Goal: Book appointment/travel/reservation

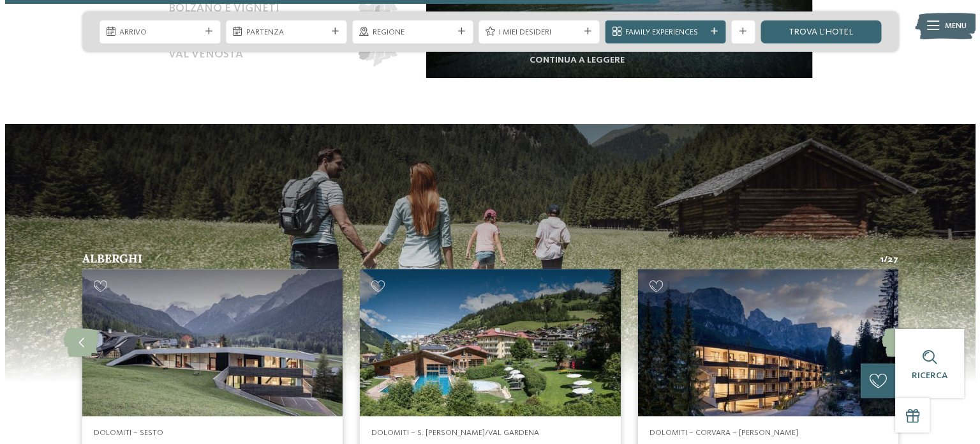
scroll to position [1532, 0]
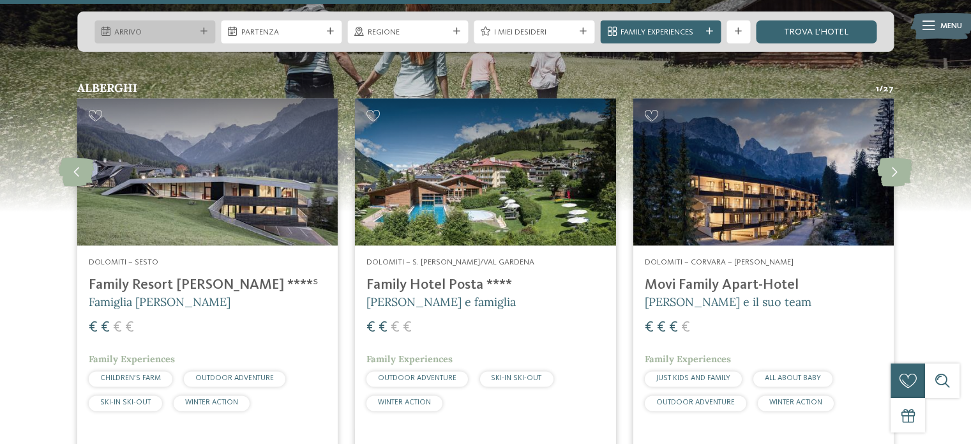
click at [185, 30] on span "Arrivo" at bounding box center [154, 32] width 80 height 11
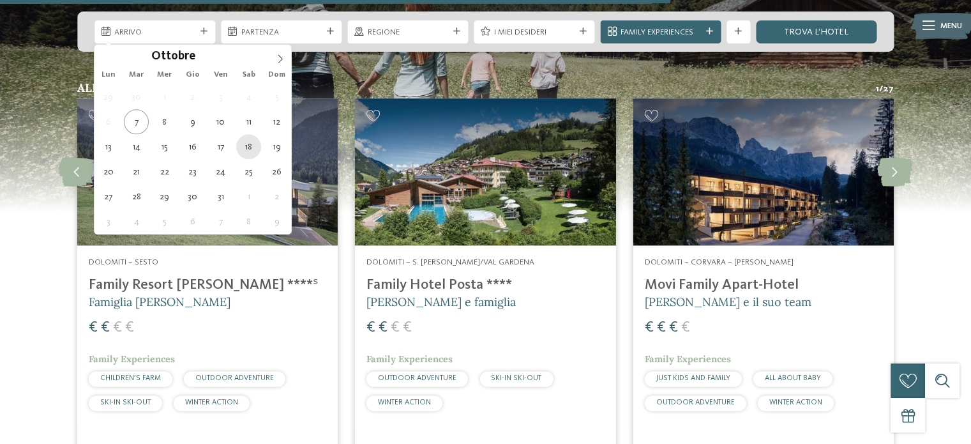
type div "18.10.2025"
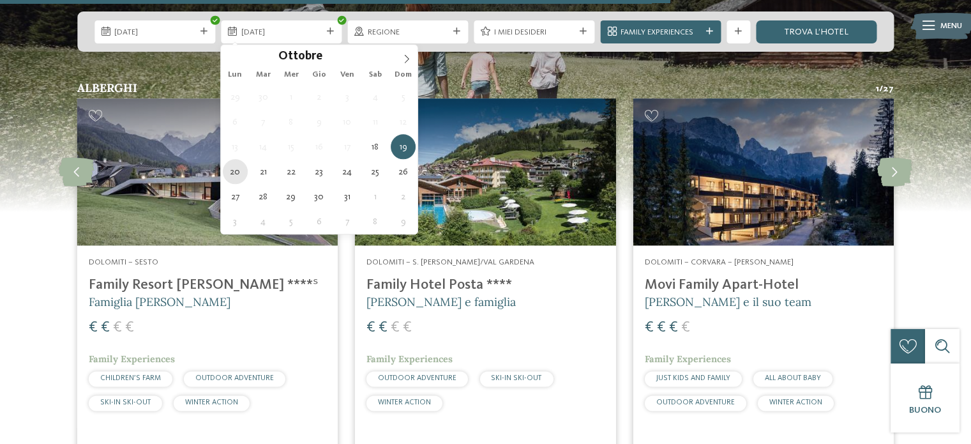
type div "20.10.2025"
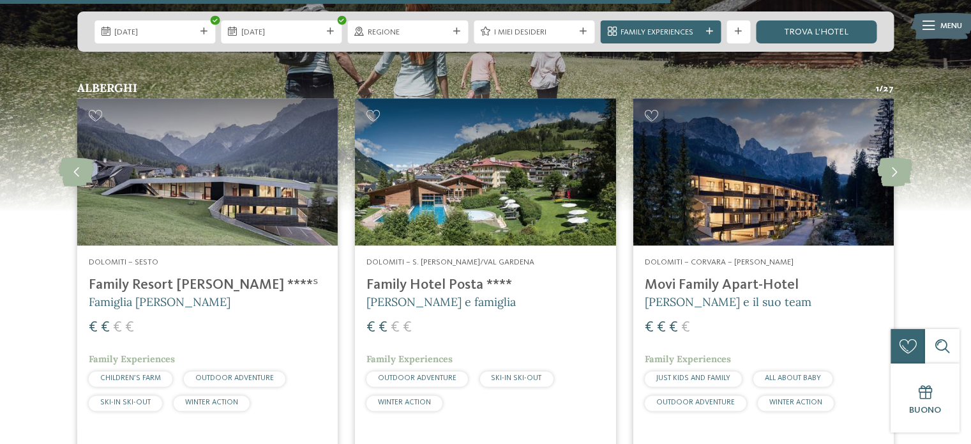
click at [364, 37] on div "Regione" at bounding box center [407, 31] width 121 height 23
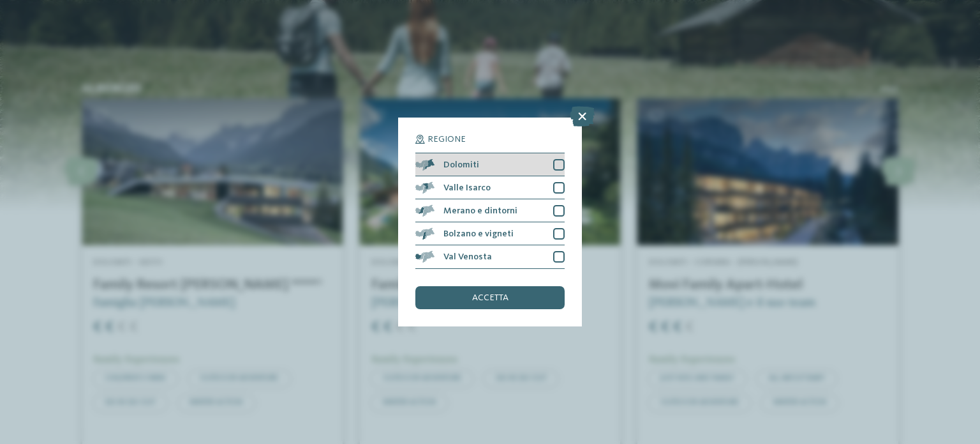
click at [559, 163] on div at bounding box center [558, 164] width 11 height 11
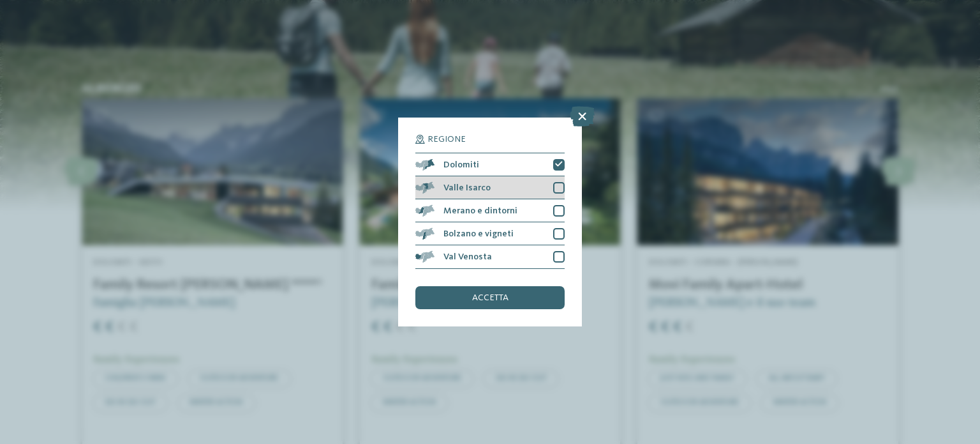
click at [564, 183] on div at bounding box center [558, 187] width 11 height 11
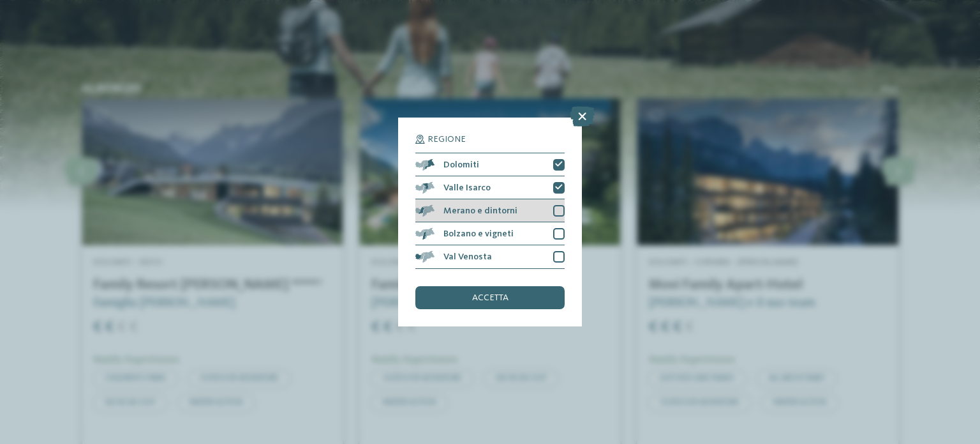
click at [560, 205] on div at bounding box center [558, 210] width 11 height 11
click at [562, 231] on div at bounding box center [558, 233] width 11 height 11
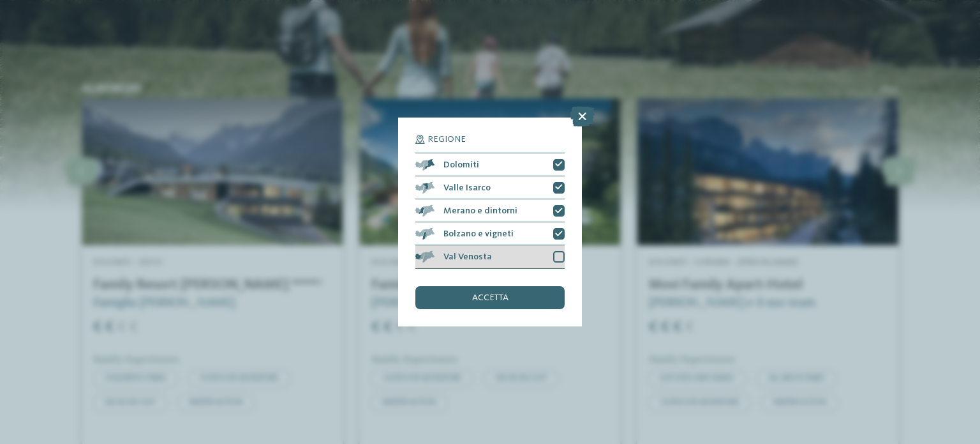
click at [560, 251] on div at bounding box center [558, 256] width 11 height 11
click at [541, 293] on div "accetta" at bounding box center [489, 297] width 149 height 23
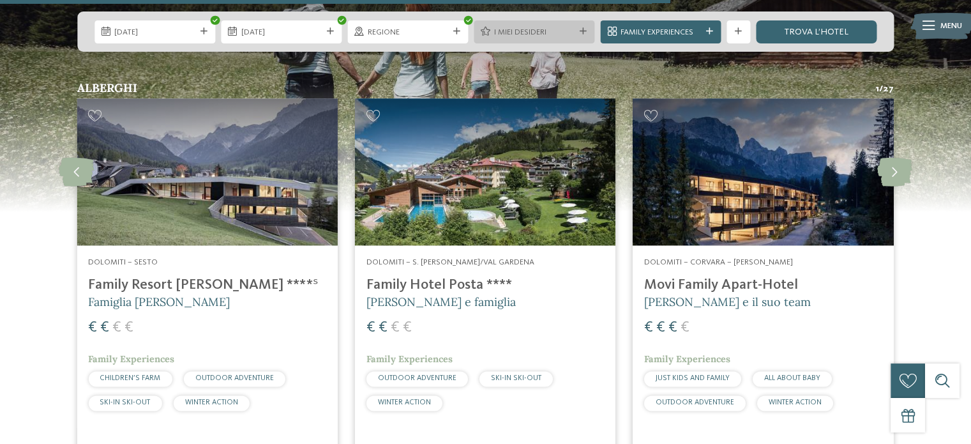
click at [511, 35] on span "I miei desideri" at bounding box center [534, 32] width 80 height 11
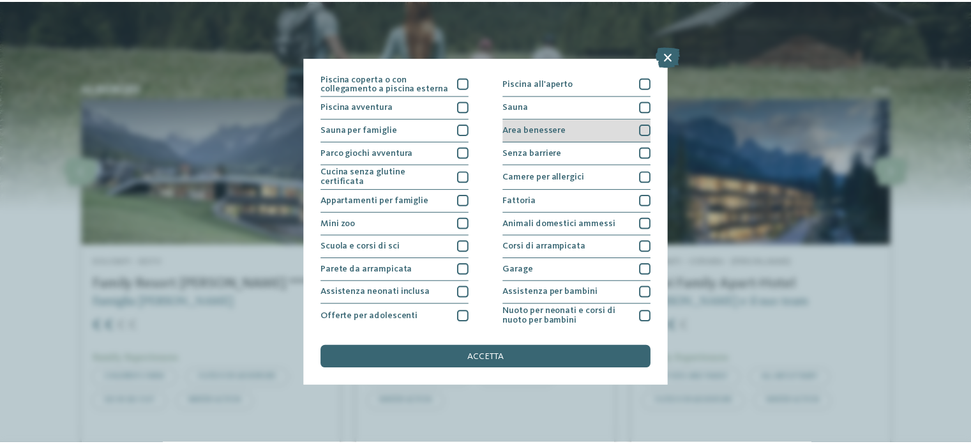
scroll to position [0, 0]
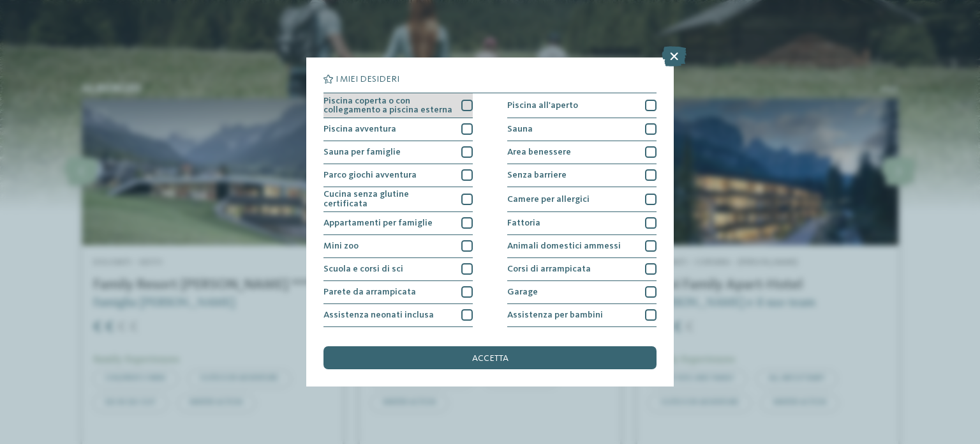
click at [461, 103] on div at bounding box center [466, 105] width 11 height 11
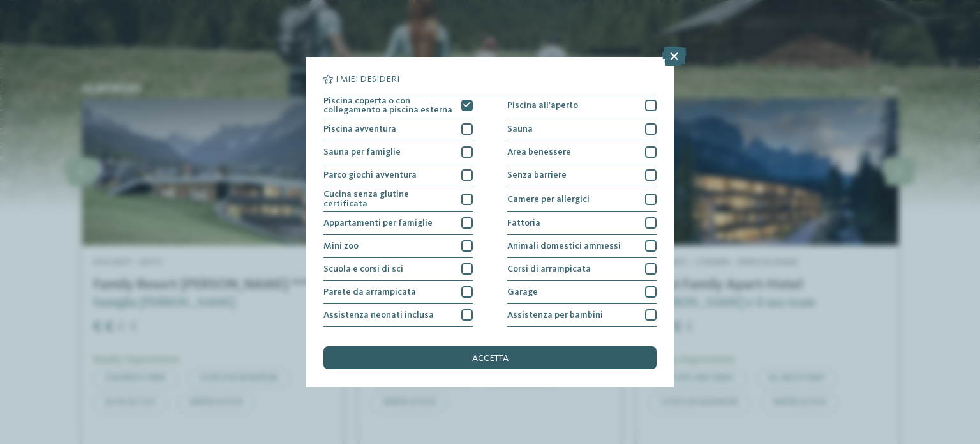
click at [521, 351] on div "accetta" at bounding box center [490, 357] width 333 height 23
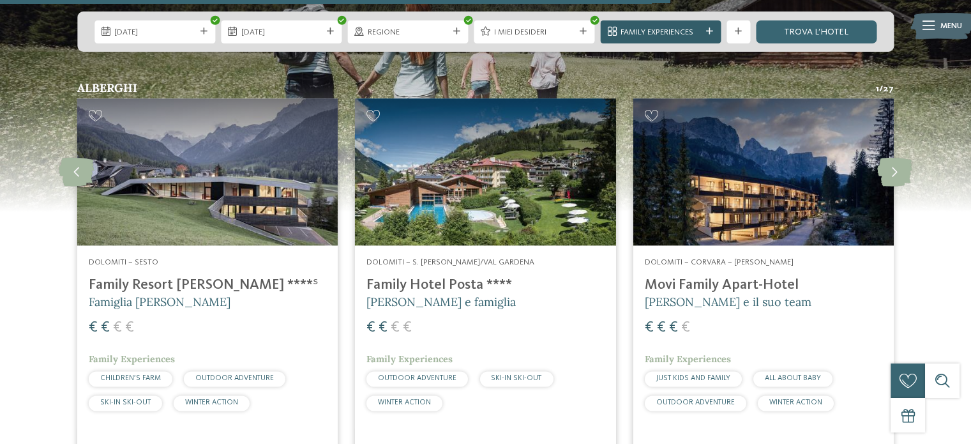
click at [699, 30] on span "Family Experiences" at bounding box center [660, 32] width 80 height 11
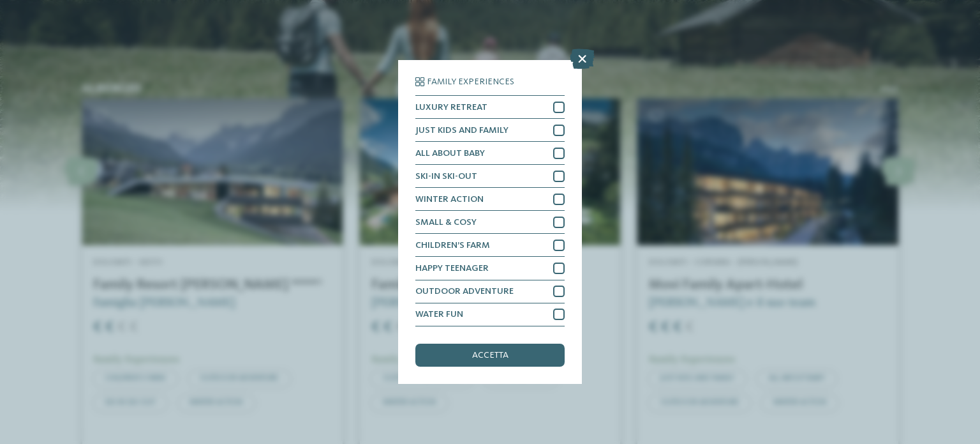
click at [585, 59] on icon at bounding box center [582, 59] width 25 height 20
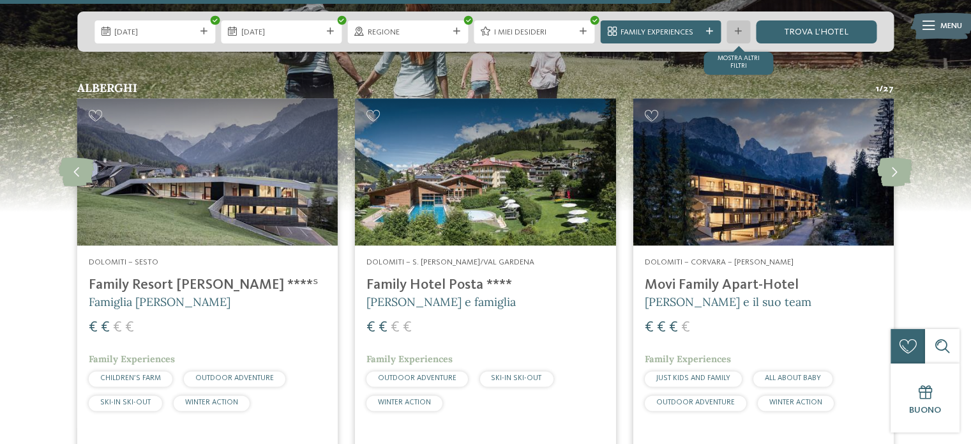
click at [738, 33] on icon at bounding box center [738, 31] width 7 height 7
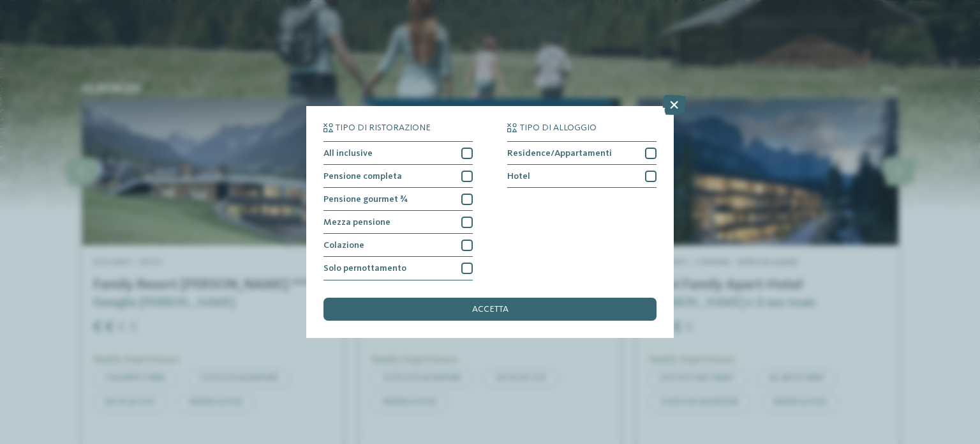
click at [669, 108] on icon at bounding box center [674, 105] width 25 height 20
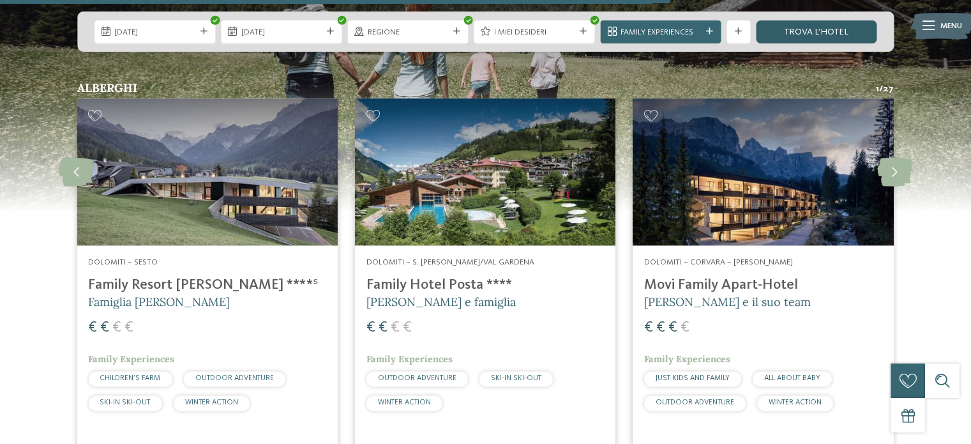
click at [794, 34] on link "trova l’hotel" at bounding box center [816, 31] width 121 height 23
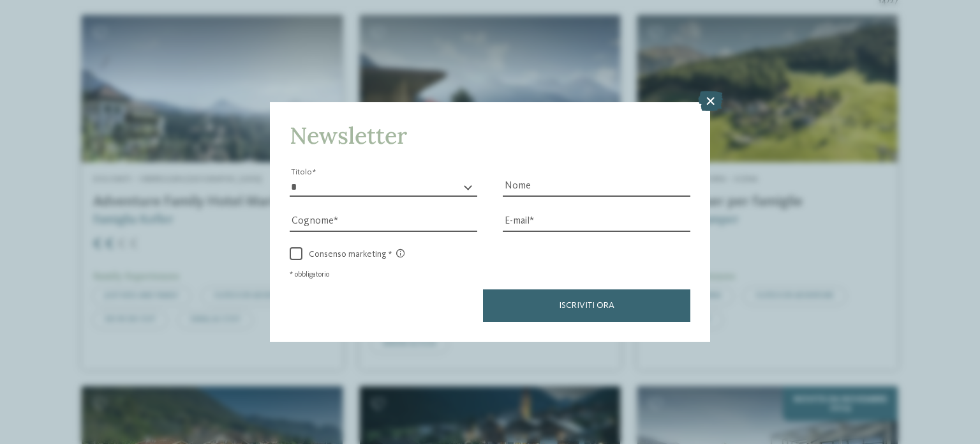
click at [713, 101] on icon at bounding box center [710, 101] width 25 height 20
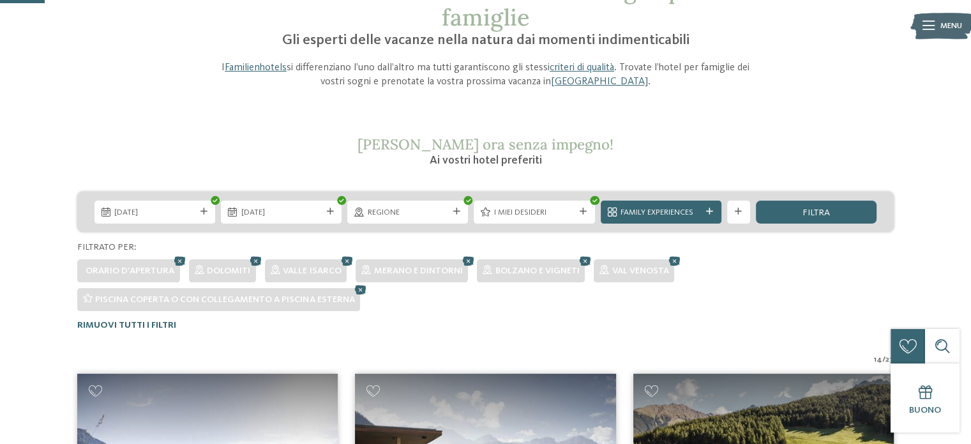
scroll to position [79, 0]
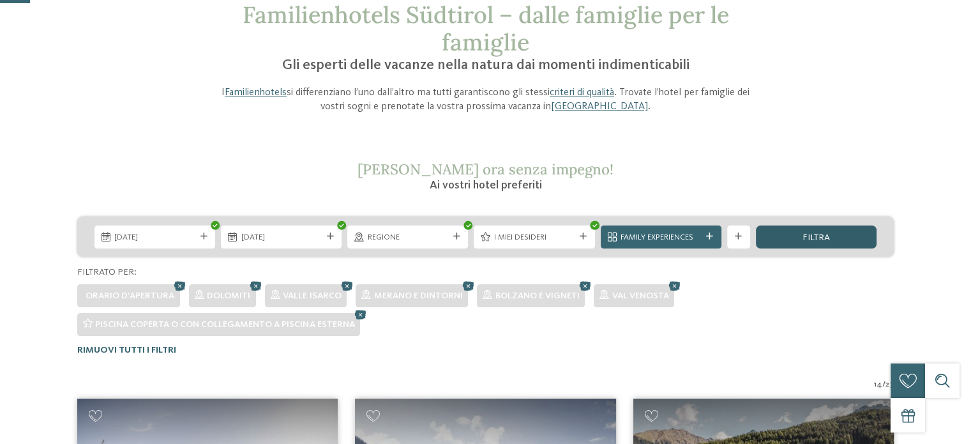
click at [819, 235] on span "filtra" at bounding box center [815, 237] width 27 height 9
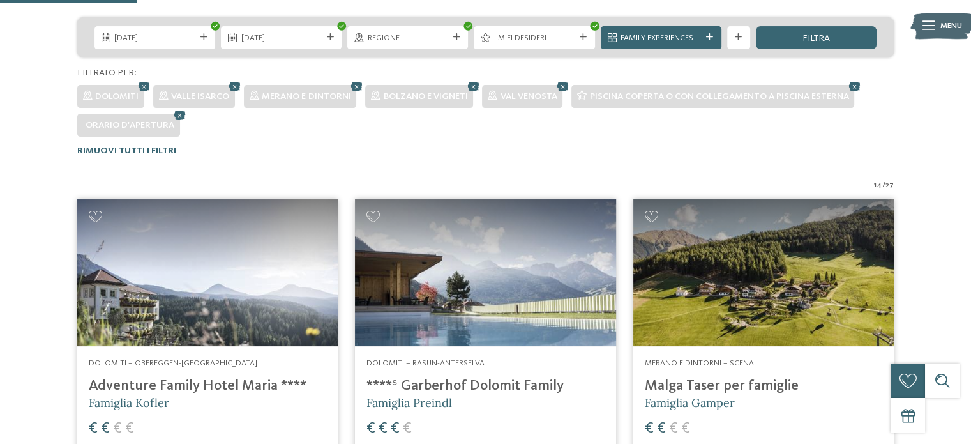
scroll to position [271, 0]
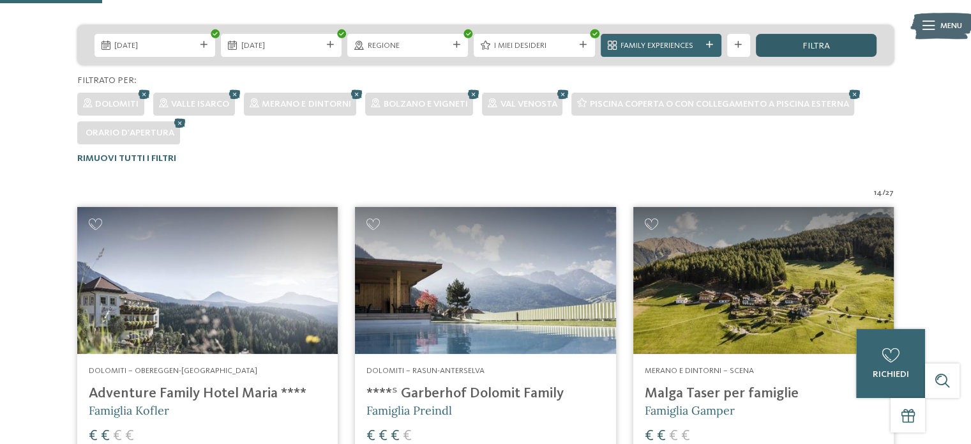
click at [830, 45] on div "filtra" at bounding box center [816, 45] width 121 height 23
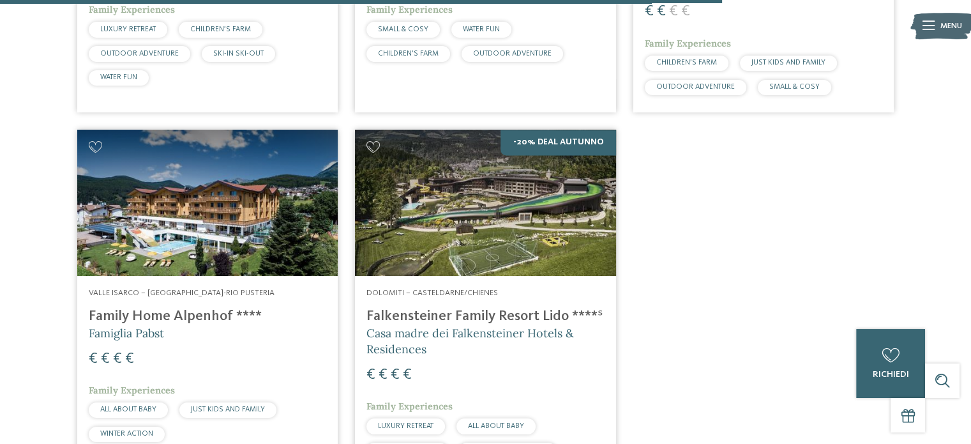
scroll to position [1930, 0]
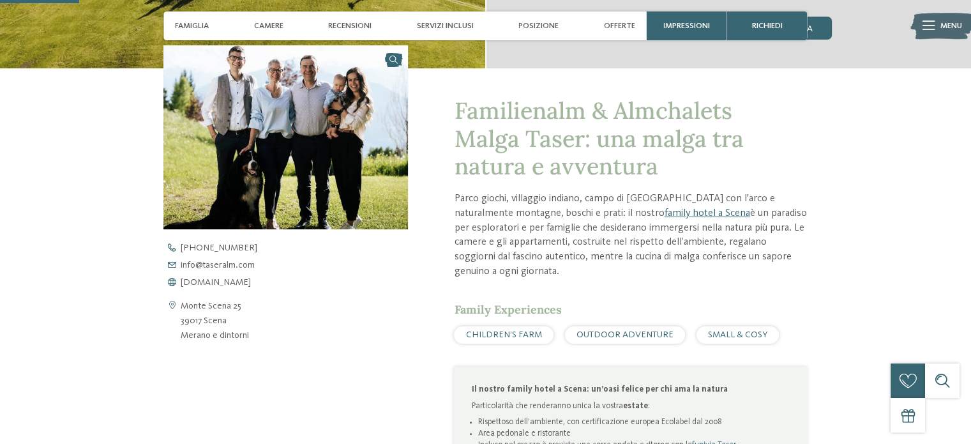
scroll to position [383, 0]
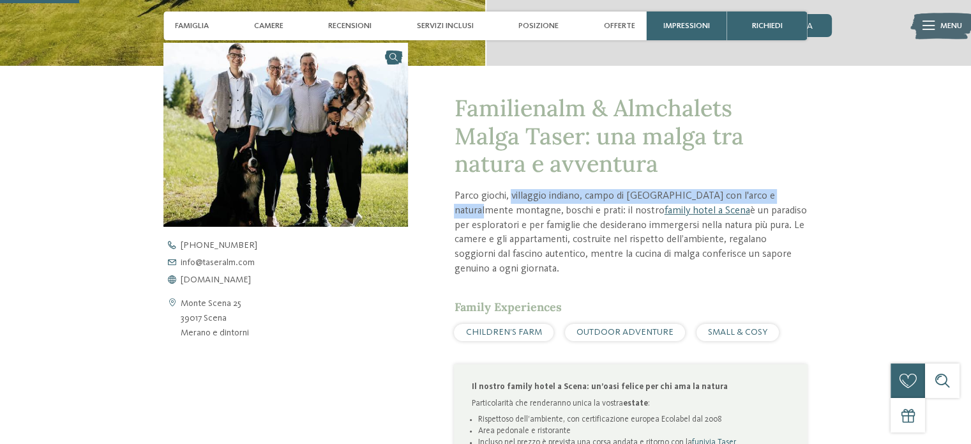
drag, startPoint x: 526, startPoint y: 199, endPoint x: 794, endPoint y: 202, distance: 268.1
click at [794, 202] on p "Parco giochi, villaggio indiano, campo di tiro con l'arco e naturalmente montag…" at bounding box center [630, 232] width 353 height 87
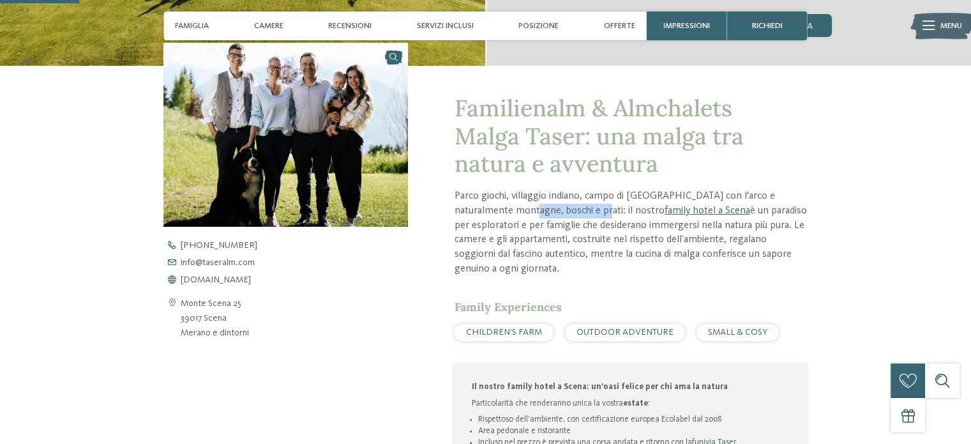
click at [544, 210] on p "Parco giochi, villaggio indiano, campo di tiro con l'arco e naturalmente montag…" at bounding box center [630, 232] width 353 height 87
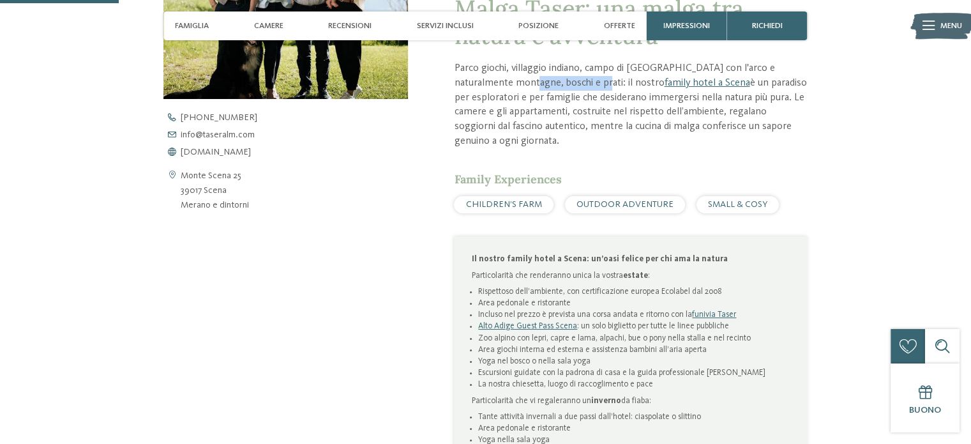
scroll to position [766, 0]
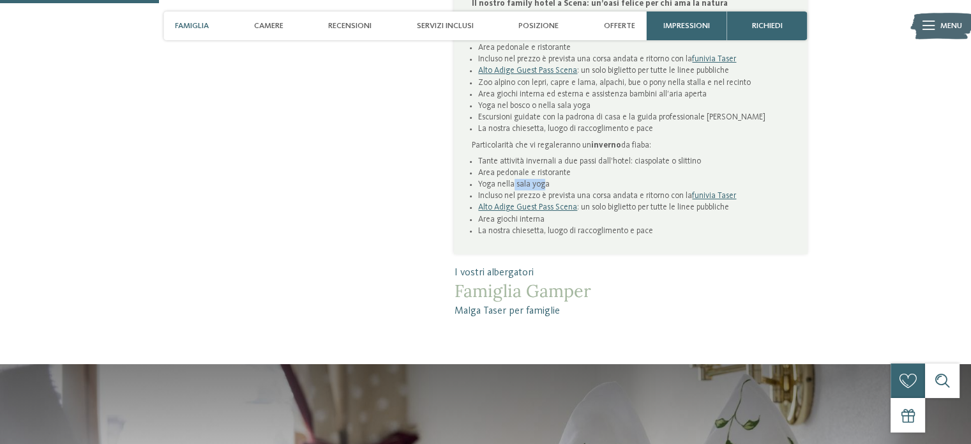
drag, startPoint x: 514, startPoint y: 167, endPoint x: 556, endPoint y: 167, distance: 41.5
click at [555, 179] on li "Yoga nella sala yoga" at bounding box center [634, 184] width 312 height 11
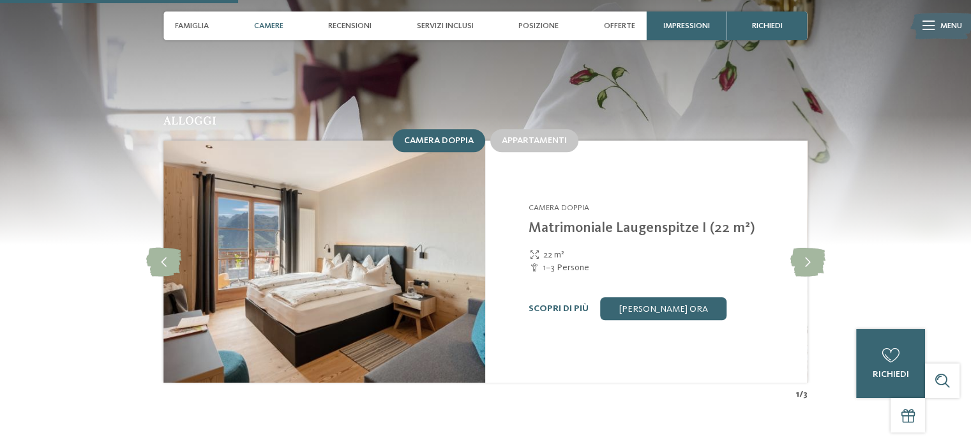
scroll to position [1149, 0]
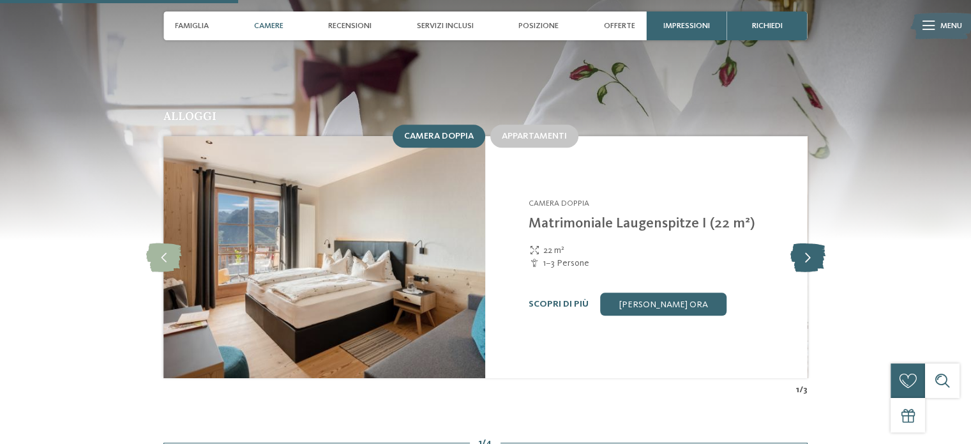
click at [799, 244] on icon at bounding box center [806, 257] width 35 height 29
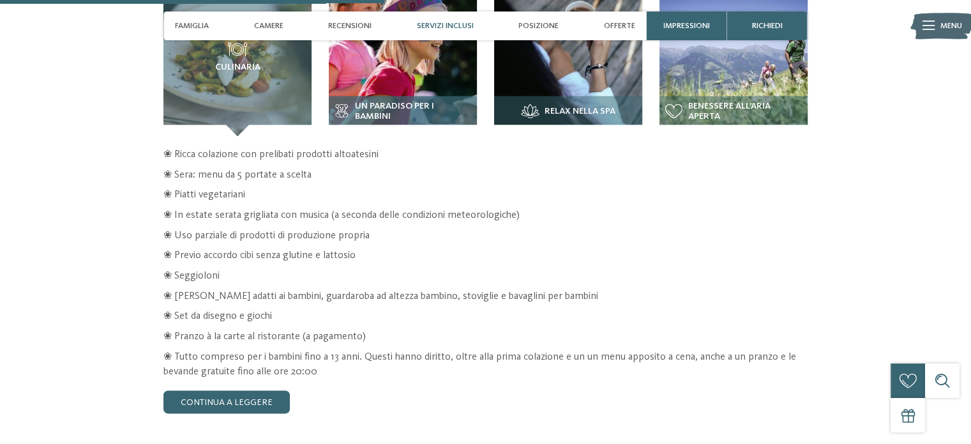
scroll to position [1851, 0]
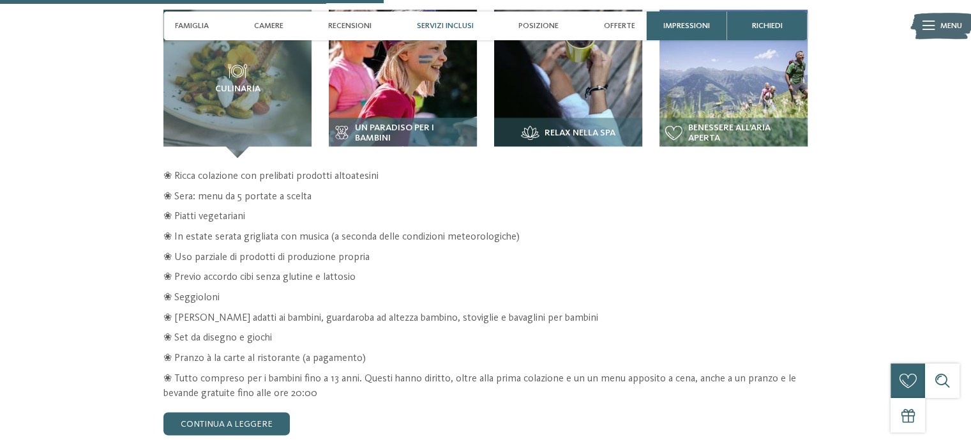
click at [408, 123] on span "Un paradiso per i bambini" at bounding box center [413, 133] width 116 height 20
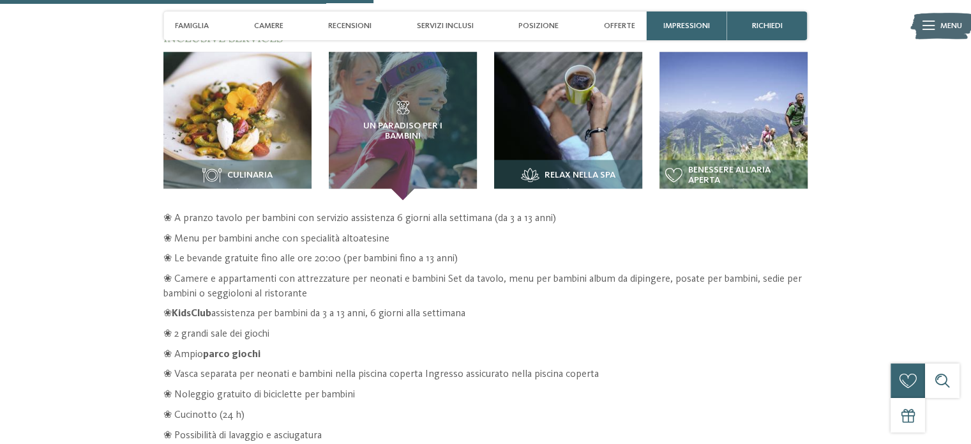
scroll to position [1787, 0]
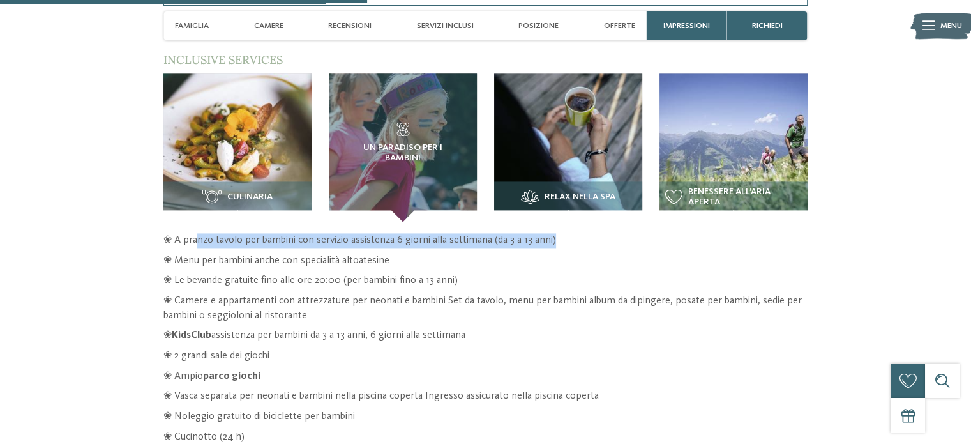
drag, startPoint x: 196, startPoint y: 227, endPoint x: 562, endPoint y: 224, distance: 366.3
click at [562, 233] on p "❀ A pranzo tavolo per bambini con servizio assistenza 6 giorni alla settimana (…" at bounding box center [485, 240] width 644 height 15
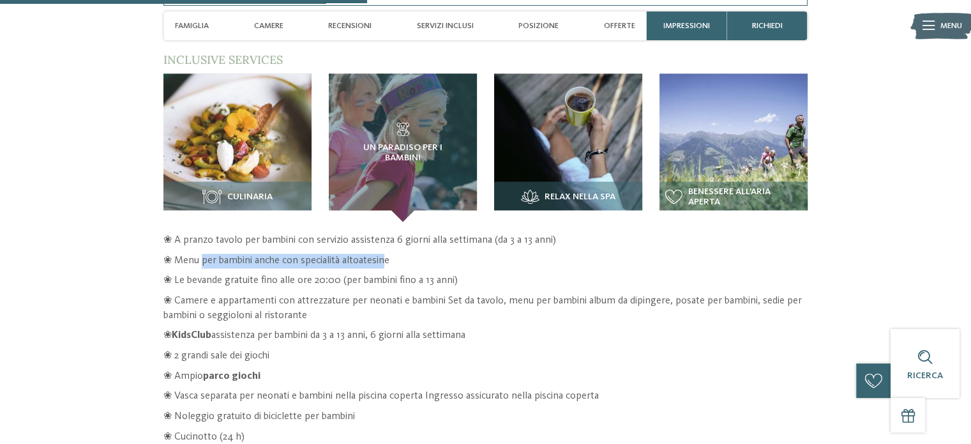
drag, startPoint x: 202, startPoint y: 247, endPoint x: 383, endPoint y: 247, distance: 181.2
click at [383, 253] on p "❀ Menu per bambini anche con specialità altoatesine" at bounding box center [485, 260] width 644 height 15
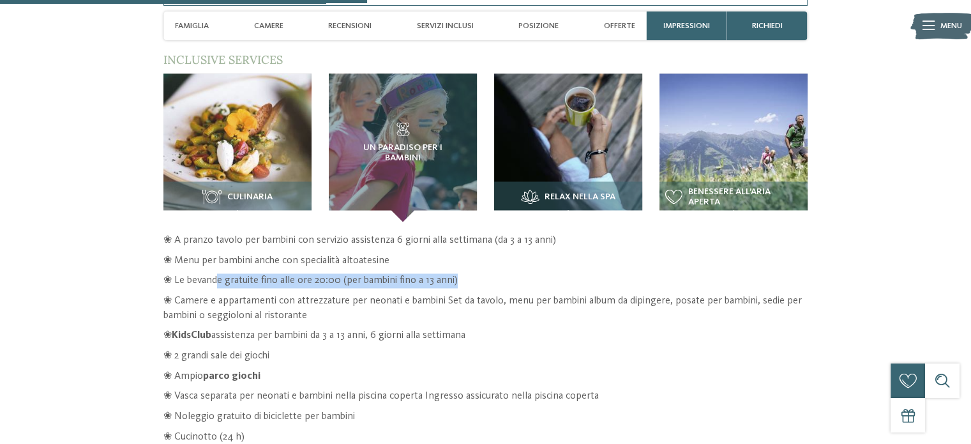
drag, startPoint x: 220, startPoint y: 272, endPoint x: 477, endPoint y: 270, distance: 257.8
click at [477, 273] on p "❀ Le bevande gratuite fino alle ore 20:00 (per bambini fino a 13 anni)" at bounding box center [485, 280] width 644 height 15
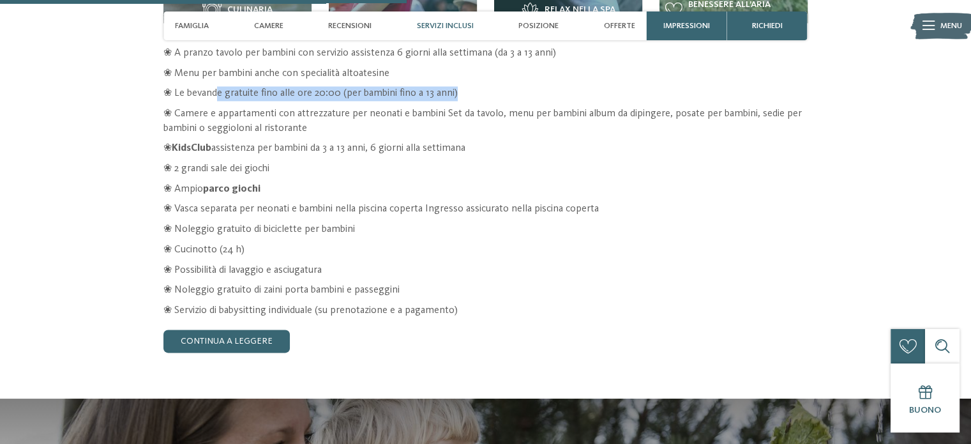
scroll to position [1978, 0]
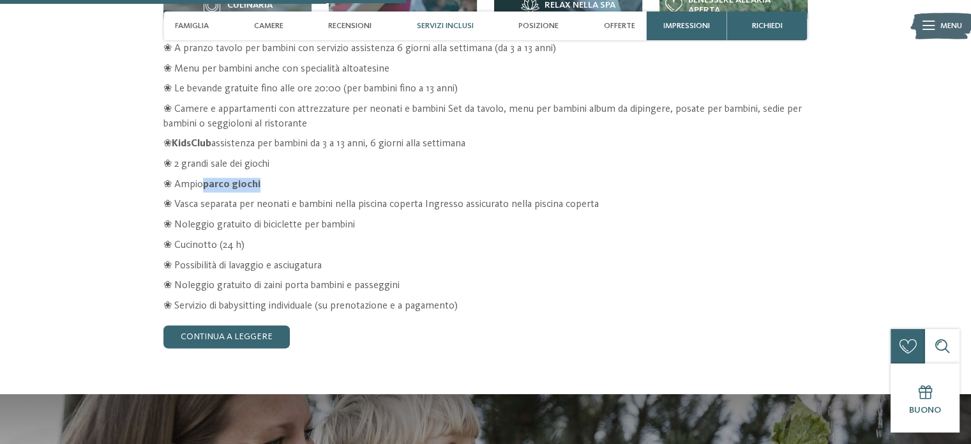
drag, startPoint x: 203, startPoint y: 167, endPoint x: 292, endPoint y: 168, distance: 89.4
click at [292, 177] on p "❀ Ampio parco giochi" at bounding box center [485, 184] width 644 height 15
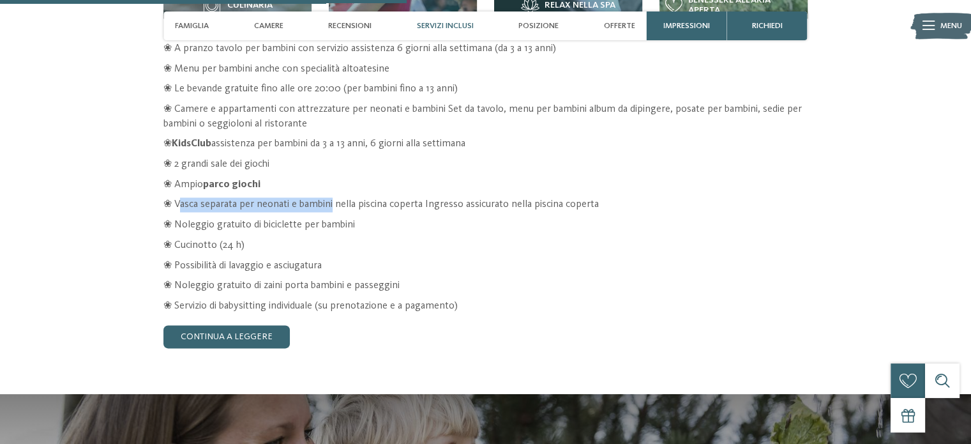
drag, startPoint x: 181, startPoint y: 190, endPoint x: 332, endPoint y: 190, distance: 150.6
click at [332, 197] on p "❀ Vasca separata per neonati e bambini nella piscina coperta Ingresso assicurat…" at bounding box center [485, 204] width 644 height 15
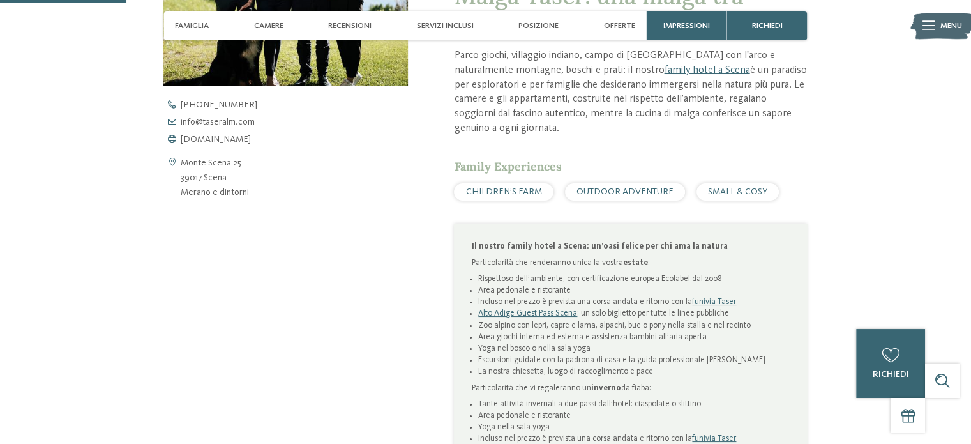
scroll to position [383, 0]
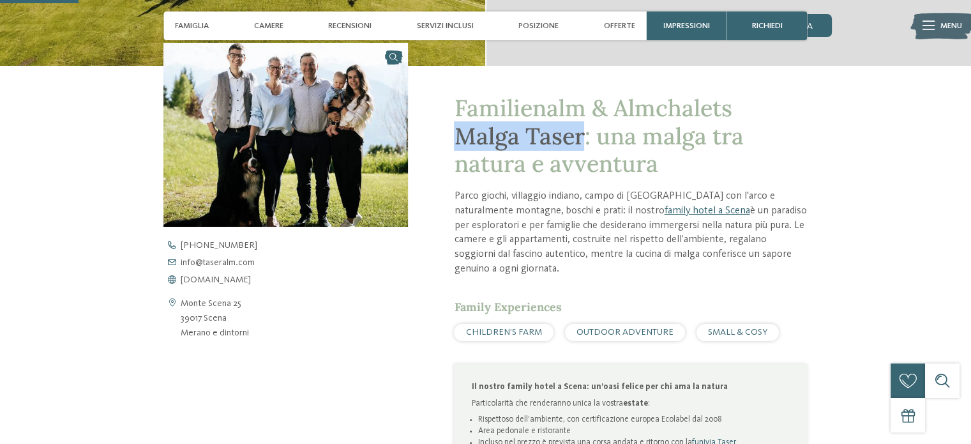
drag, startPoint x: 457, startPoint y: 142, endPoint x: 585, endPoint y: 140, distance: 128.3
click at [585, 140] on span "Familienalm & Almchalets Malga Taser: una malga tra natura e avventura" at bounding box center [598, 135] width 289 height 84
copy span "Malga Taser"
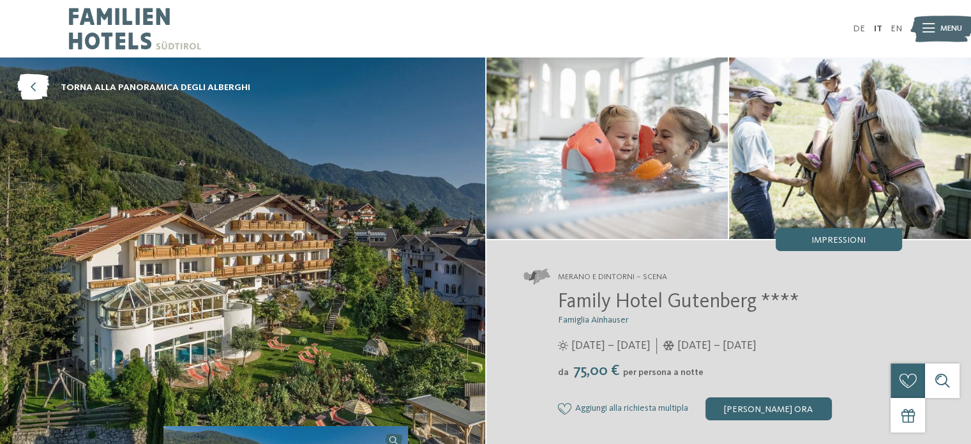
scroll to position [319, 0]
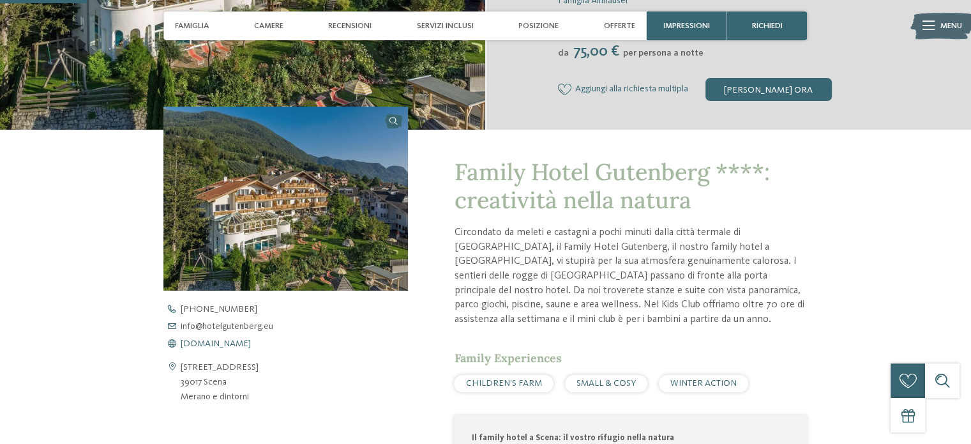
click at [251, 345] on span "www.hotelgutenberg.eu" at bounding box center [216, 343] width 70 height 9
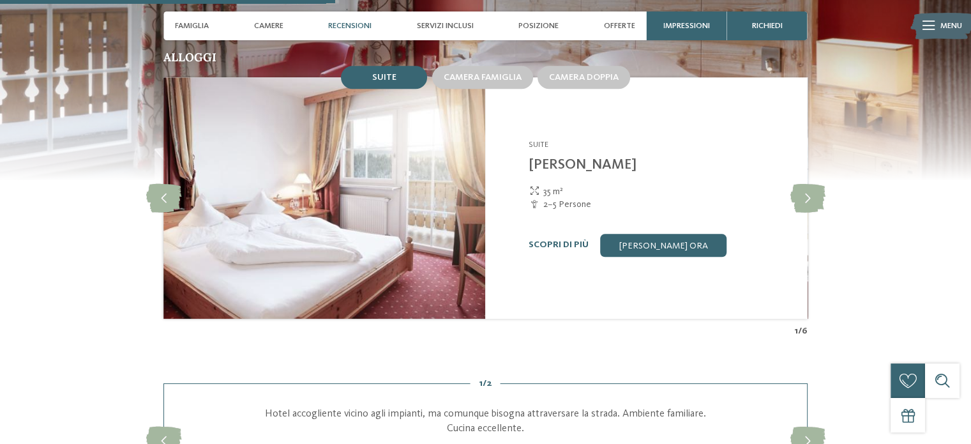
scroll to position [1149, 0]
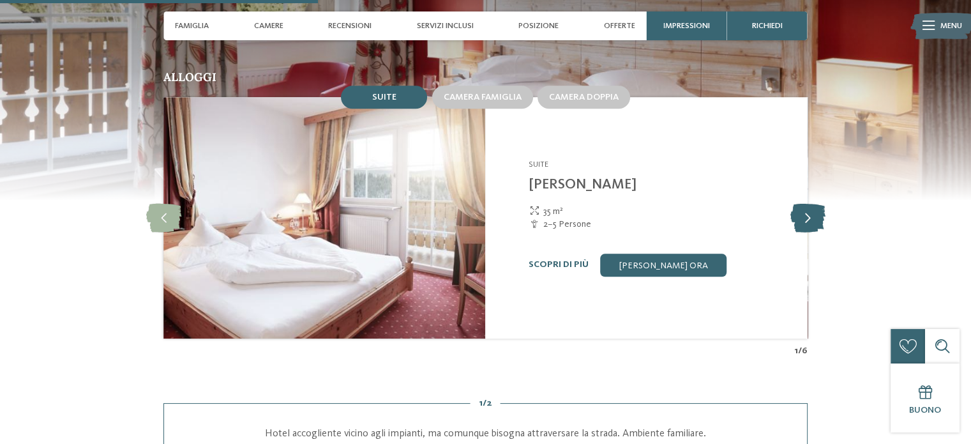
click at [802, 203] on icon at bounding box center [806, 217] width 35 height 29
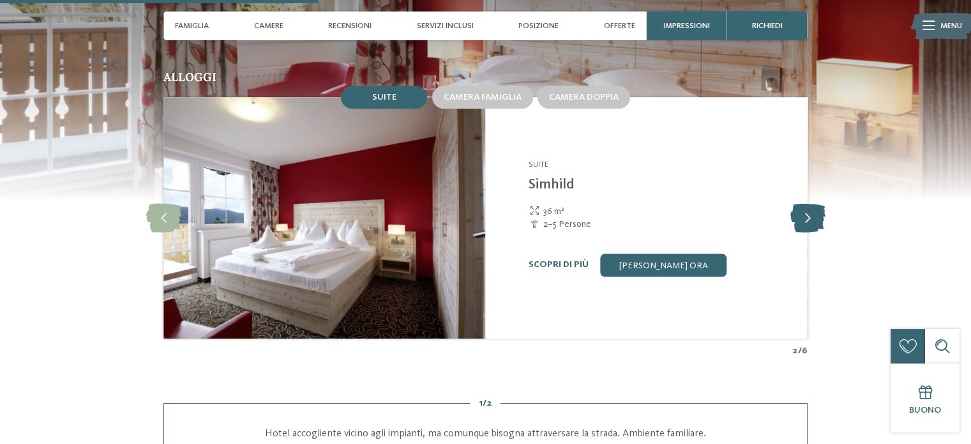
click at [802, 203] on icon at bounding box center [806, 217] width 35 height 29
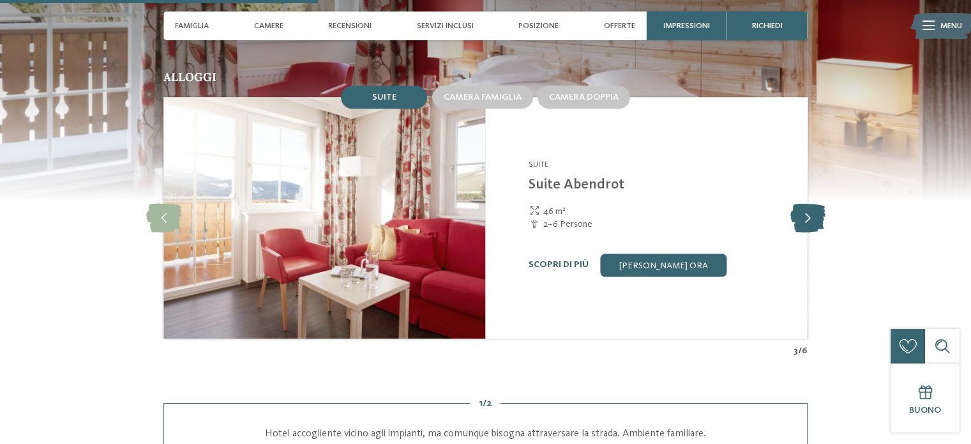
click at [802, 203] on icon at bounding box center [806, 217] width 35 height 29
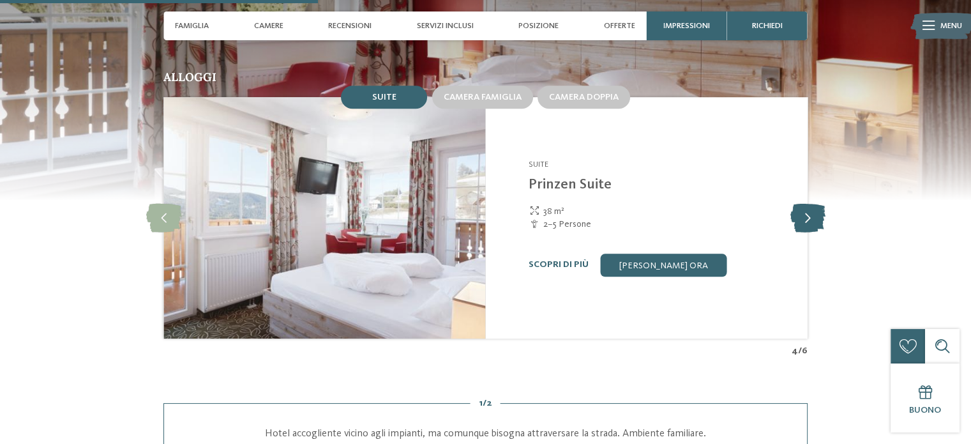
click at [802, 203] on icon at bounding box center [806, 217] width 35 height 29
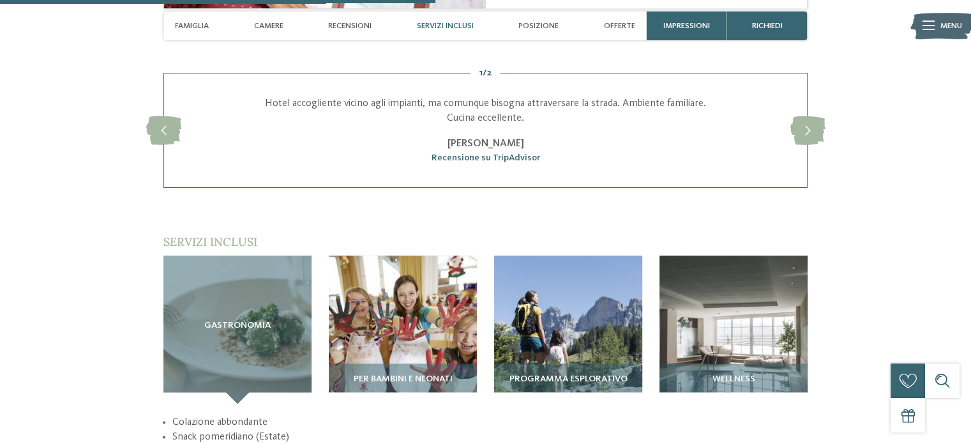
scroll to position [1595, 0]
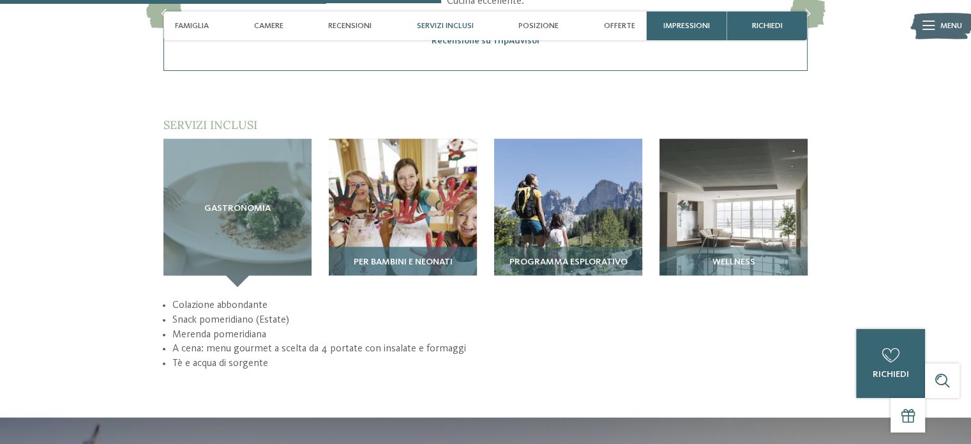
click at [429, 257] on span "Per bambini e neonati" at bounding box center [403, 262] width 99 height 10
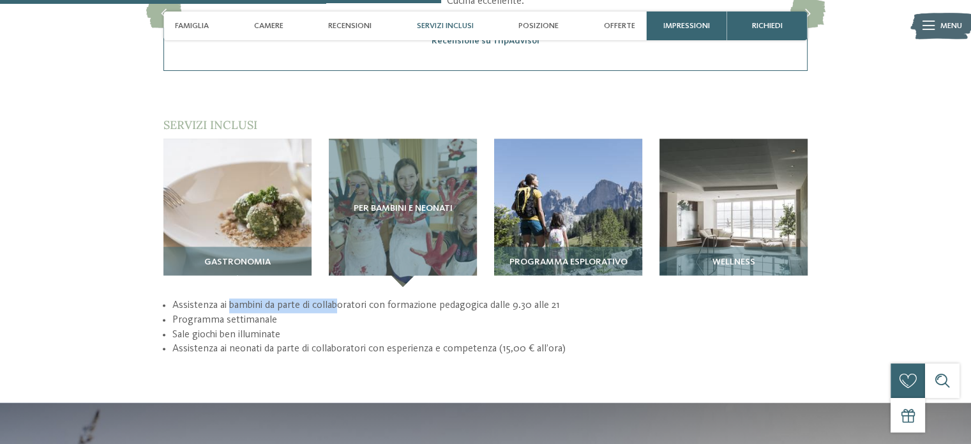
drag, startPoint x: 231, startPoint y: 280, endPoint x: 337, endPoint y: 272, distance: 106.2
click at [337, 298] on li "Assistenza ai bambini da parte di collaboratori con formazione pedagogica dalle…" at bounding box center [489, 305] width 635 height 15
drag, startPoint x: 200, startPoint y: 295, endPoint x: 258, endPoint y: 295, distance: 58.1
click at [258, 313] on li "Programma settimanale" at bounding box center [489, 320] width 635 height 15
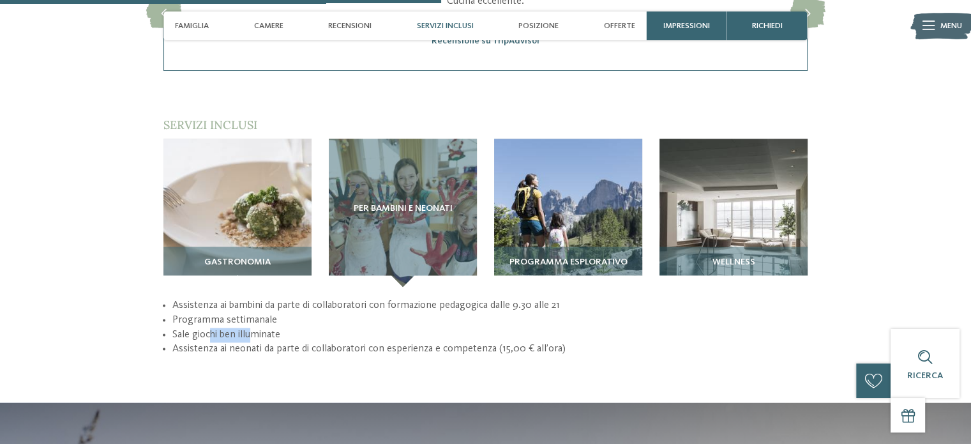
drag, startPoint x: 210, startPoint y: 311, endPoint x: 248, endPoint y: 306, distance: 38.6
click at [248, 327] on li "Sale giochi ben illuminate" at bounding box center [489, 334] width 635 height 15
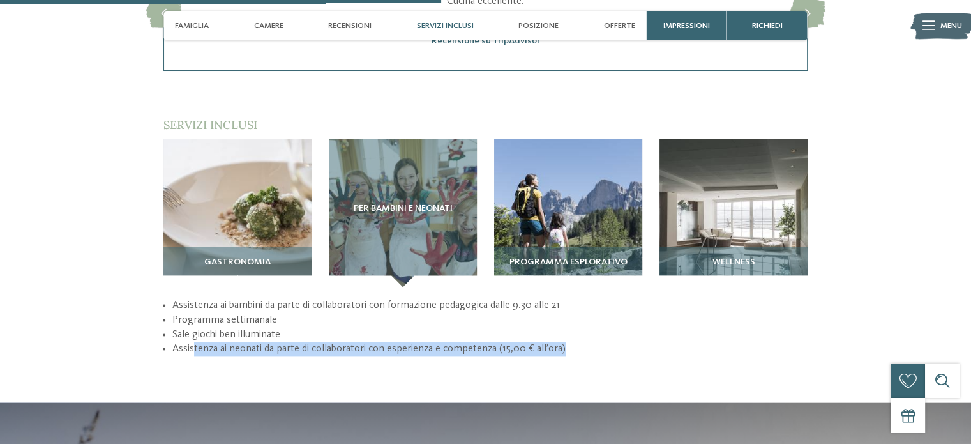
drag, startPoint x: 193, startPoint y: 326, endPoint x: 587, endPoint y: 316, distance: 393.9
click at [587, 341] on li "Assistenza ai neonati da parte di collaboratori con esperienza e competenza (15…" at bounding box center [489, 348] width 635 height 15
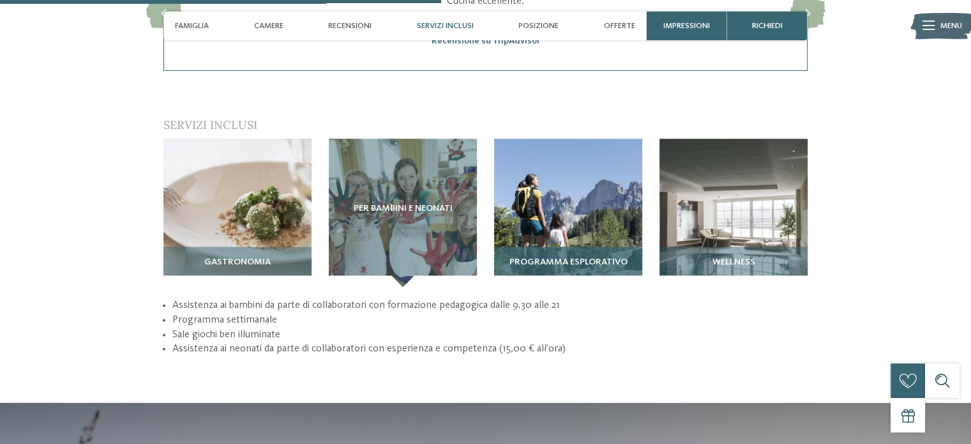
click at [567, 257] on span "Programma esplorativo" at bounding box center [568, 262] width 118 height 10
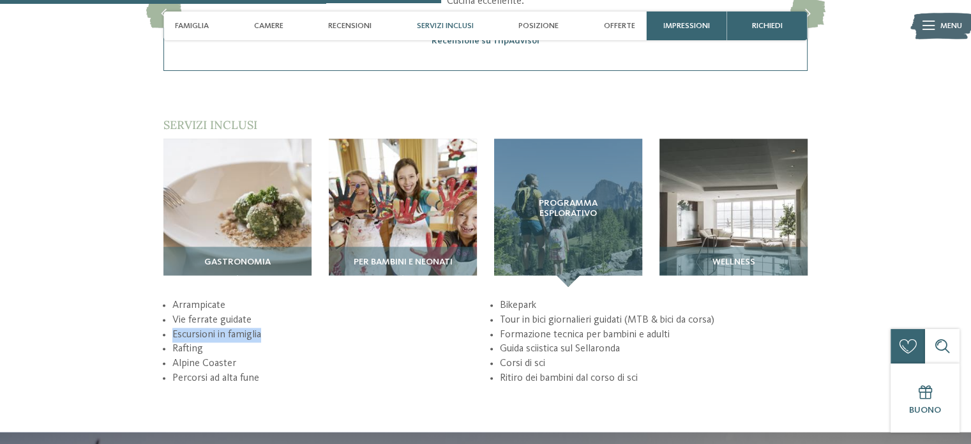
drag, startPoint x: 161, startPoint y: 310, endPoint x: 272, endPoint y: 312, distance: 111.7
click at [269, 311] on section "Servizi inclusi / Gastronomia Wellness" at bounding box center [485, 251] width 782 height 268
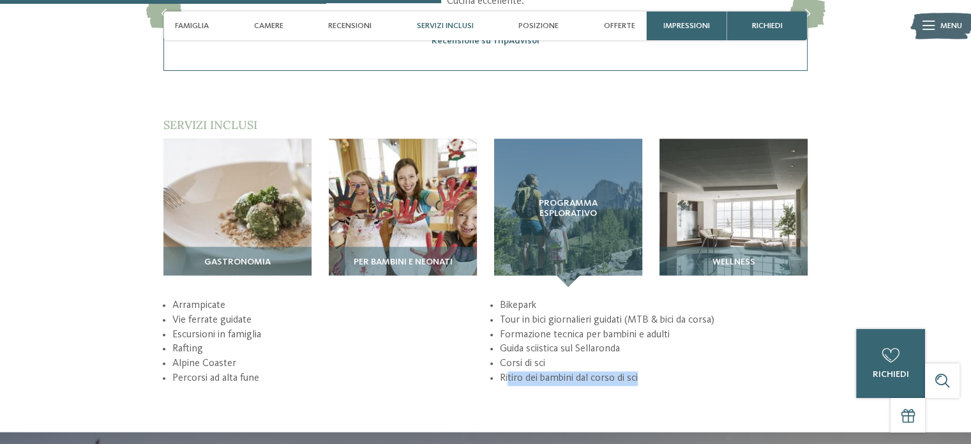
drag, startPoint x: 508, startPoint y: 353, endPoint x: 648, endPoint y: 350, distance: 140.4
click at [648, 371] on li "Ritiro dei bambini dal corso di sci" at bounding box center [654, 378] width 308 height 15
click at [701, 193] on img at bounding box center [733, 212] width 148 height 148
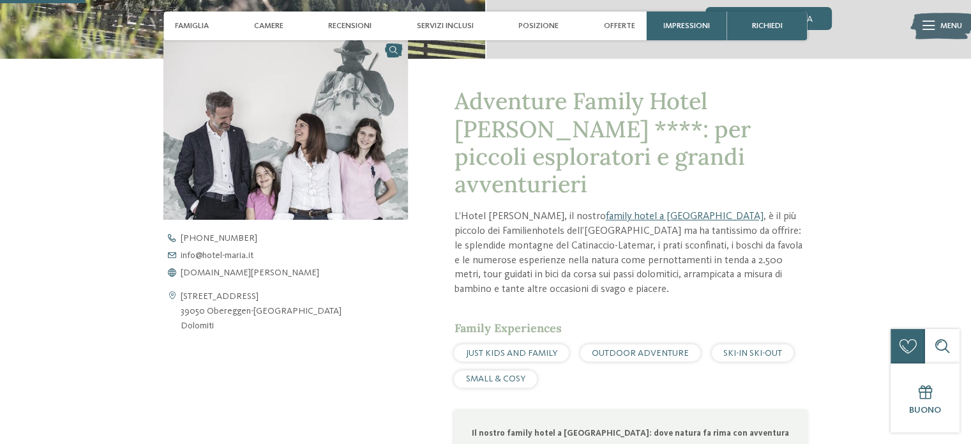
scroll to position [255, 0]
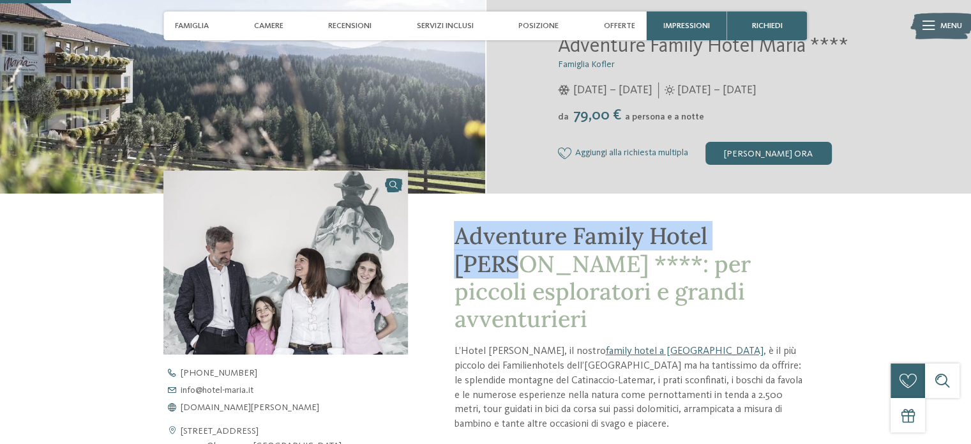
drag, startPoint x: 457, startPoint y: 233, endPoint x: 772, endPoint y: 238, distance: 314.7
click at [750, 238] on span "Adventure Family Hotel Maria ****: per piccoli esploratori e grandi avventurieri" at bounding box center [602, 277] width 296 height 112
click at [221, 405] on span "www.hotel-maria.it" at bounding box center [250, 407] width 138 height 9
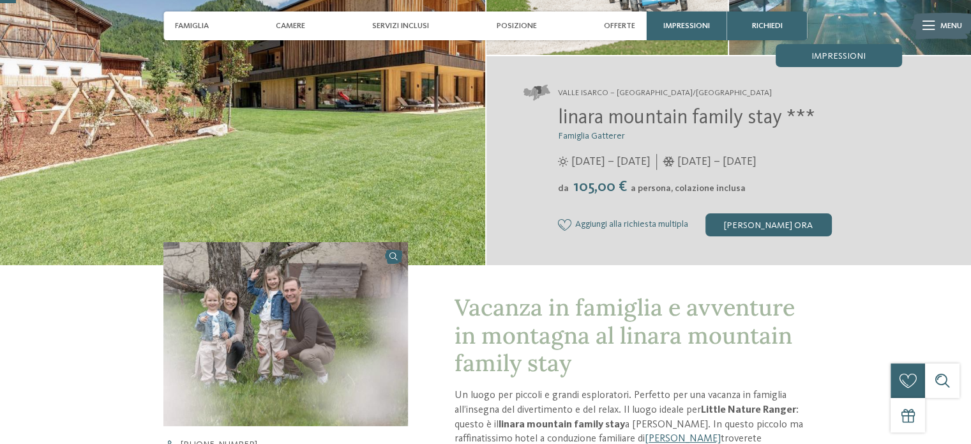
scroll to position [319, 0]
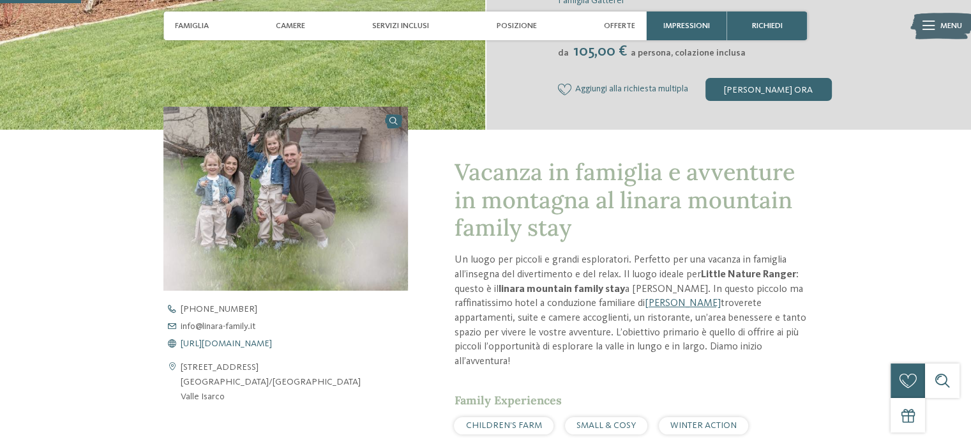
click at [234, 344] on span "[URL][DOMAIN_NAME]" at bounding box center [226, 343] width 91 height 9
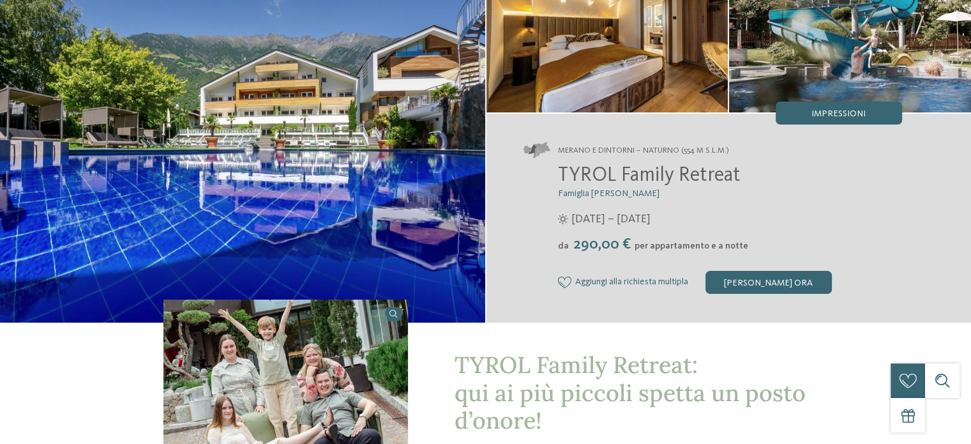
scroll to position [383, 0]
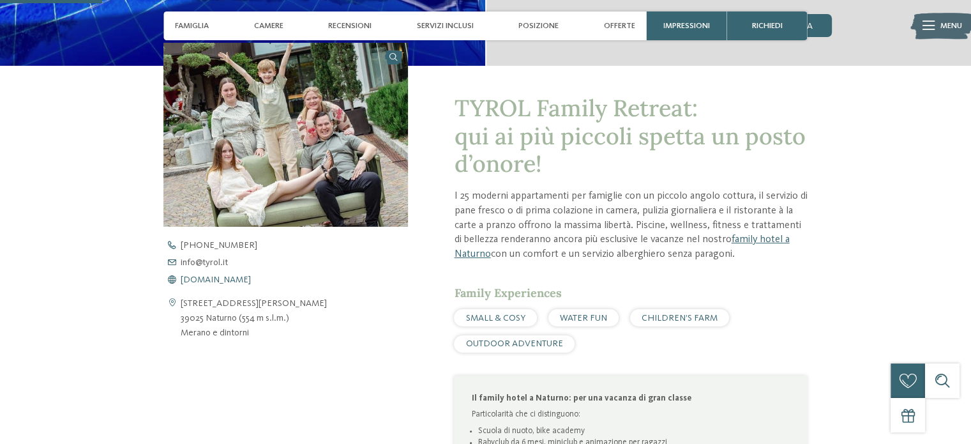
click at [222, 278] on span "[DOMAIN_NAME]" at bounding box center [216, 279] width 70 height 9
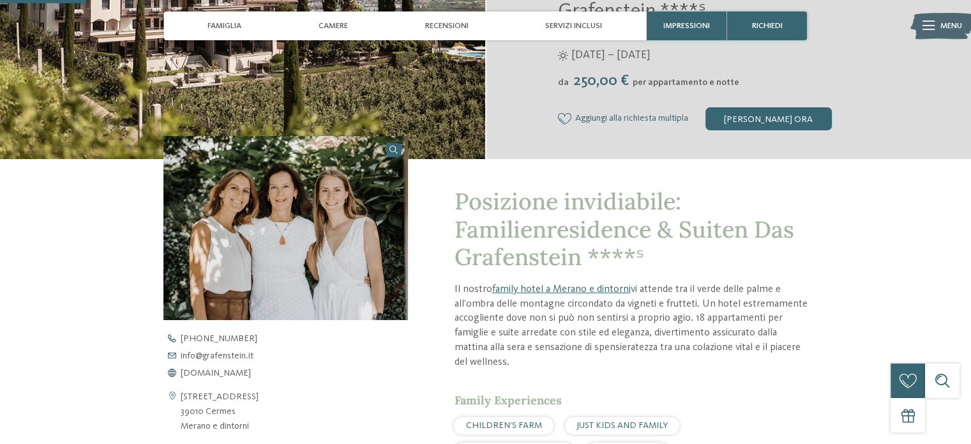
scroll to position [319, 0]
